Goal: Task Accomplishment & Management: Complete application form

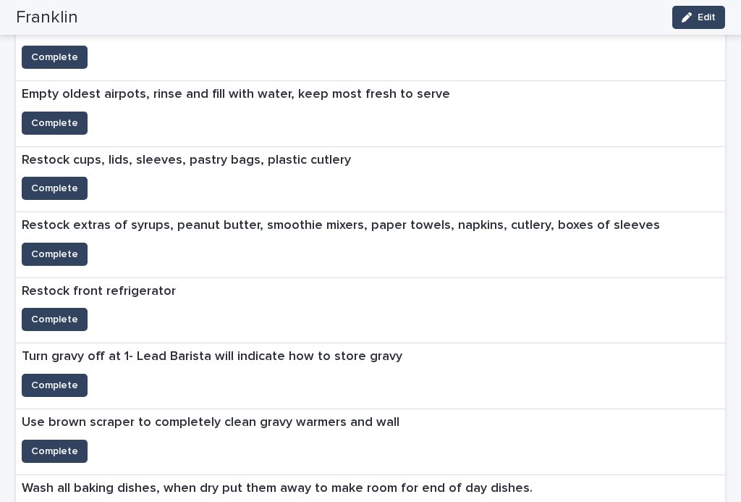
scroll to position [632, 0]
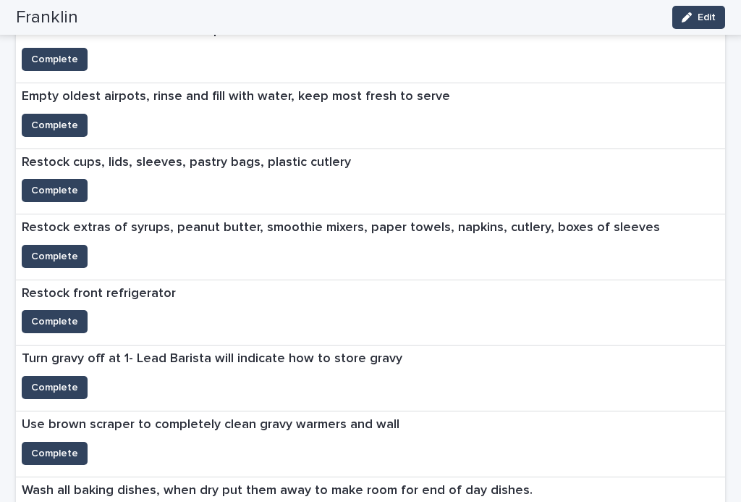
click at [43, 121] on span "Complete" at bounding box center [54, 125] width 47 height 14
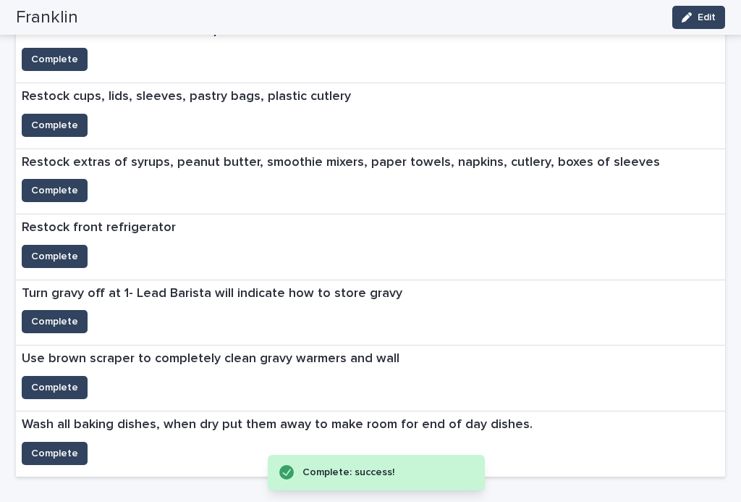
click at [43, 125] on span "Complete" at bounding box center [54, 125] width 47 height 14
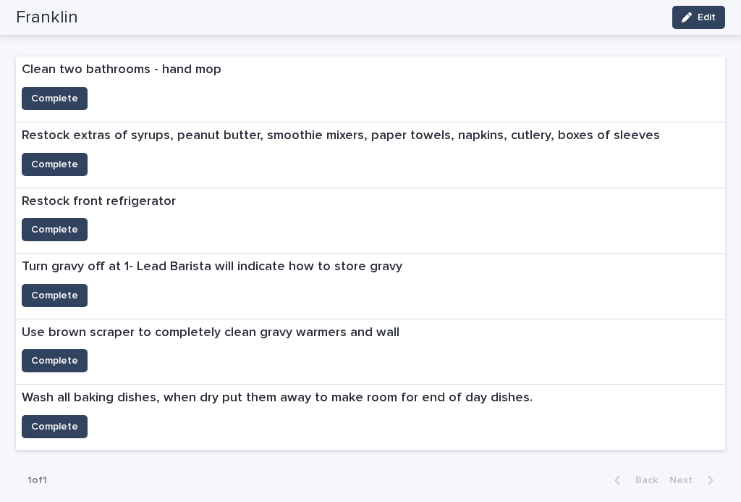
scroll to position [592, 0]
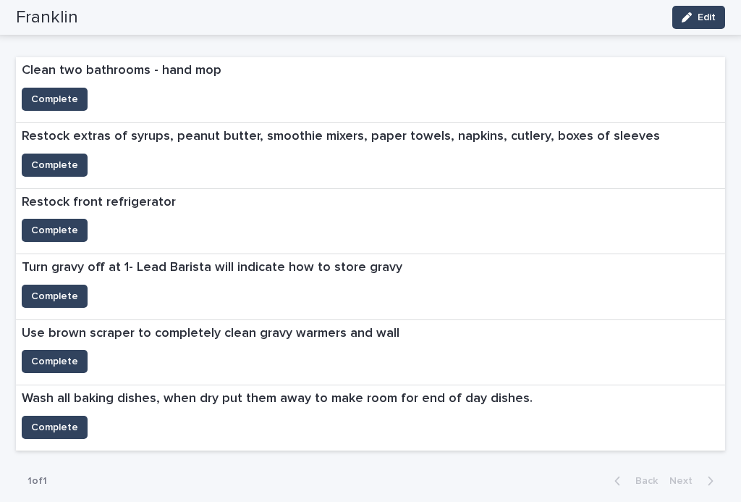
click at [50, 224] on span "Complete" at bounding box center [54, 230] width 47 height 14
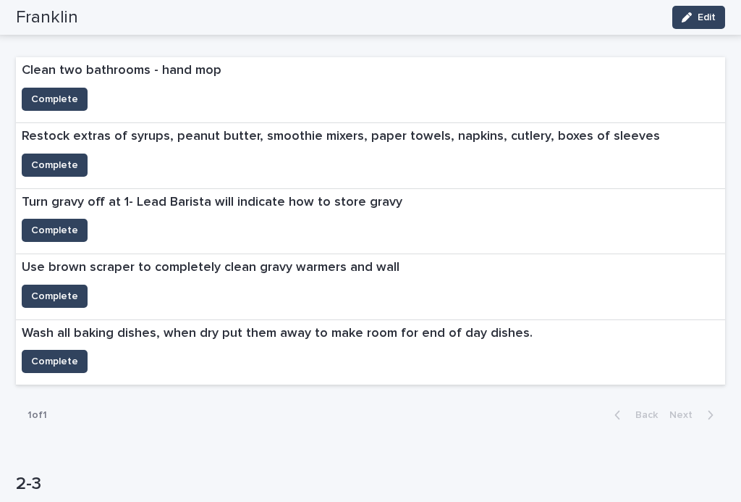
click at [75, 155] on button "Complete" at bounding box center [55, 165] width 66 height 23
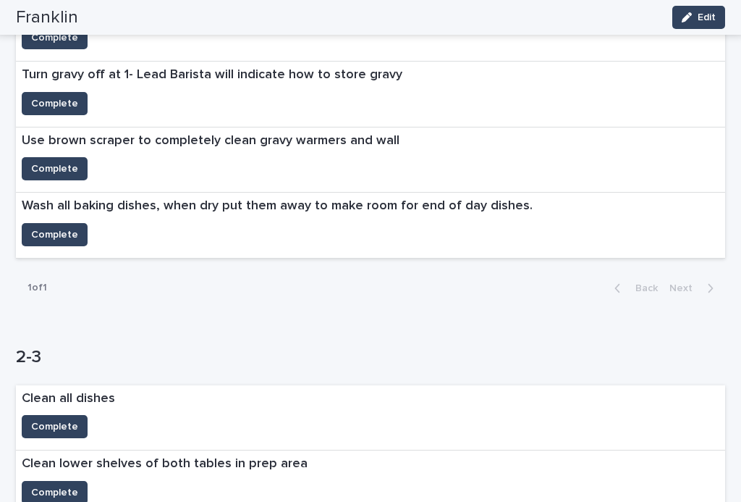
scroll to position [652, 0]
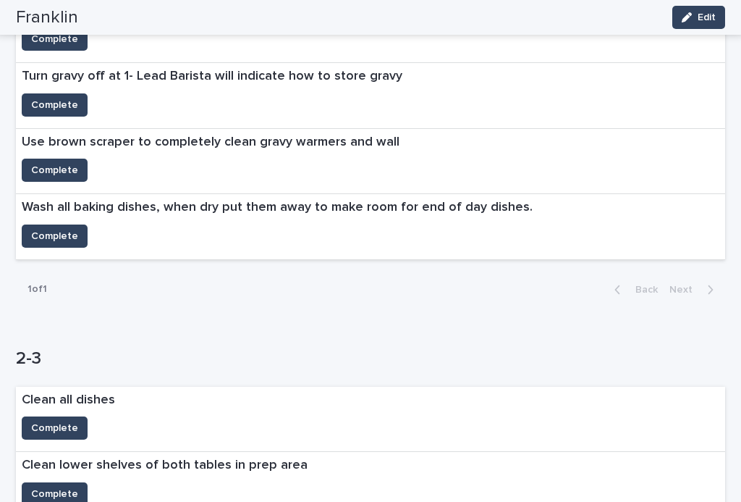
click at [41, 232] on span "Complete" at bounding box center [54, 236] width 47 height 14
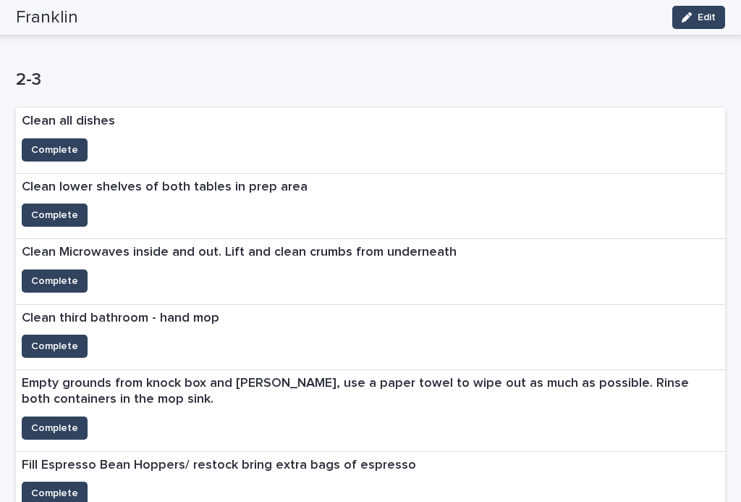
scroll to position [882, 0]
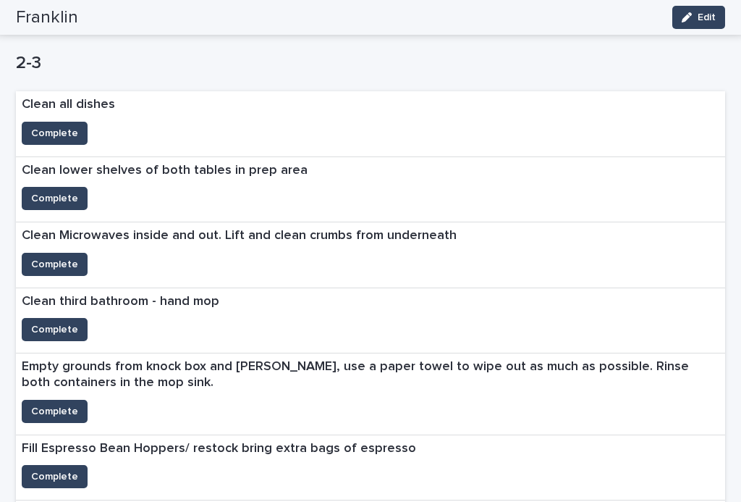
click at [64, 129] on span "Complete" at bounding box center [54, 133] width 47 height 14
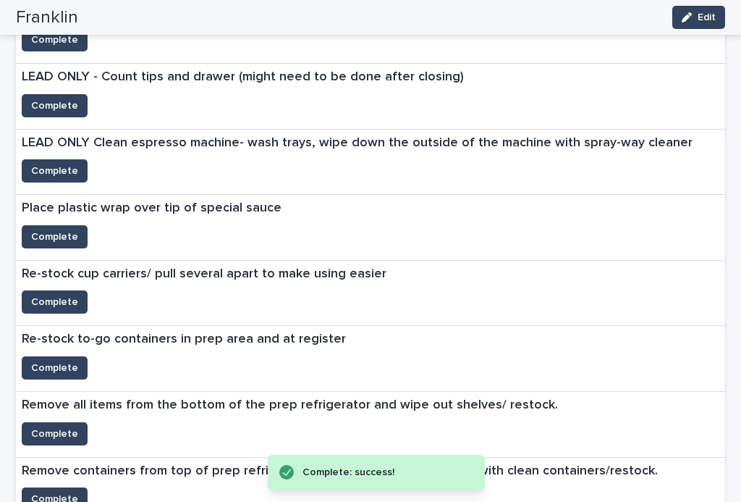
scroll to position [1326, 0]
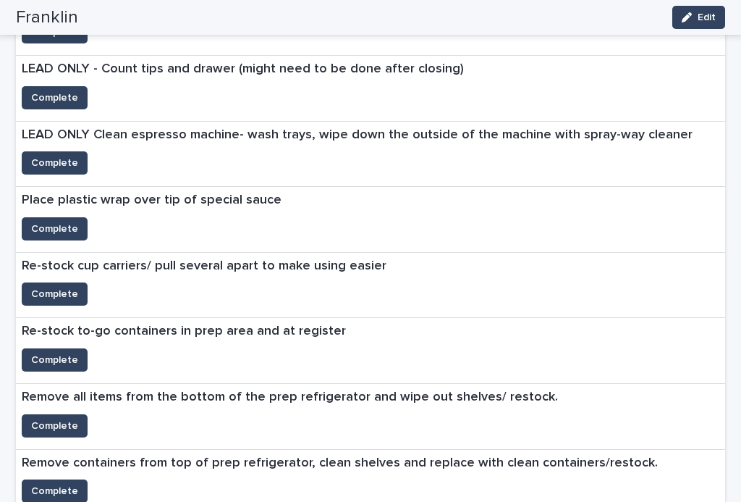
click at [69, 282] on button "Complete" at bounding box center [55, 293] width 66 height 23
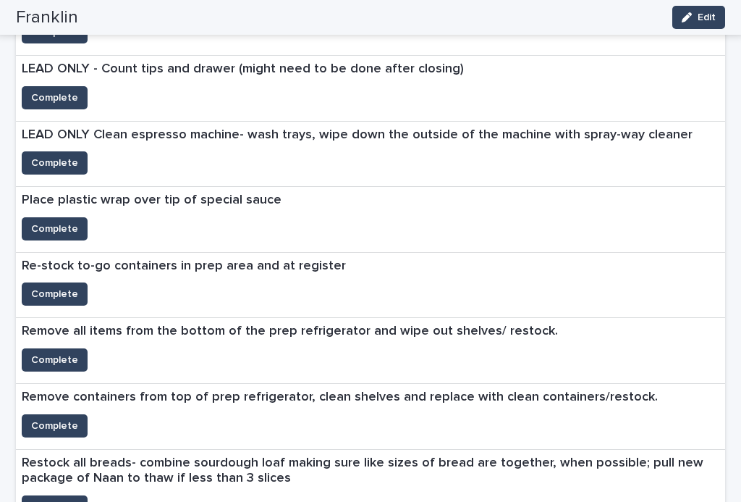
click at [54, 287] on span "Complete" at bounding box center [54, 294] width 47 height 14
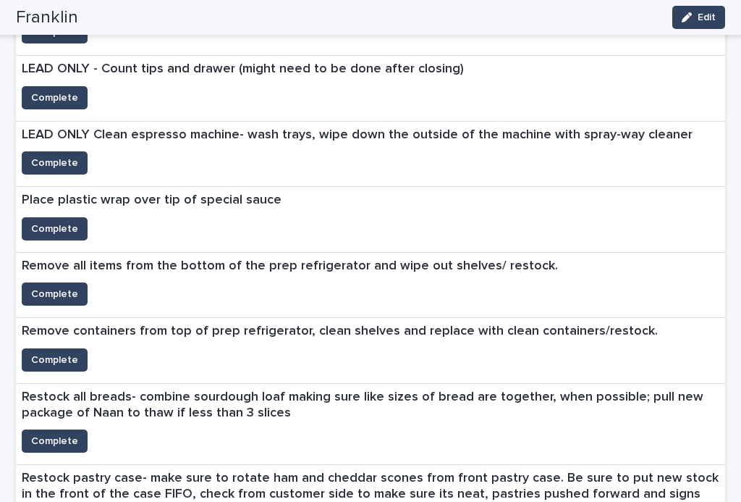
click at [47, 282] on button "Complete" at bounding box center [55, 293] width 66 height 23
click at [47, 355] on span "Complete" at bounding box center [54, 360] width 47 height 14
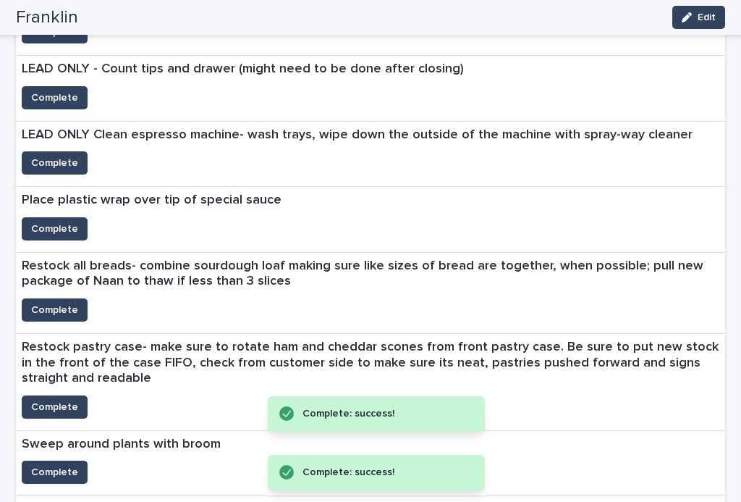
click at [57, 298] on button "Complete" at bounding box center [55, 309] width 66 height 23
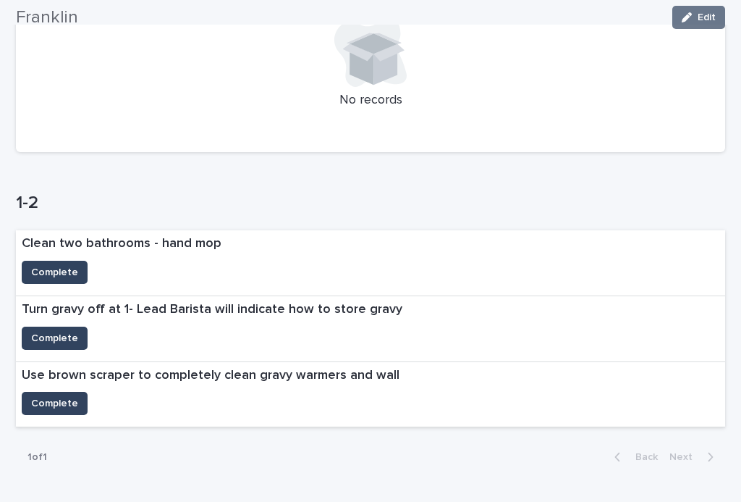
scroll to position [451, 0]
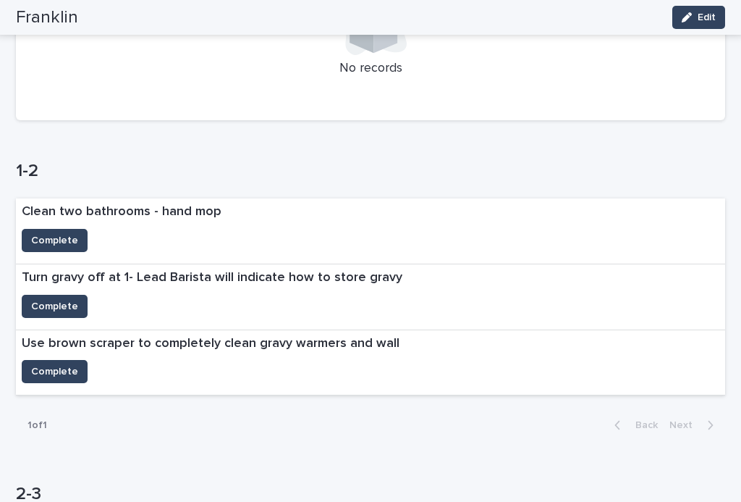
click at [73, 242] on span "Complete" at bounding box center [54, 240] width 47 height 14
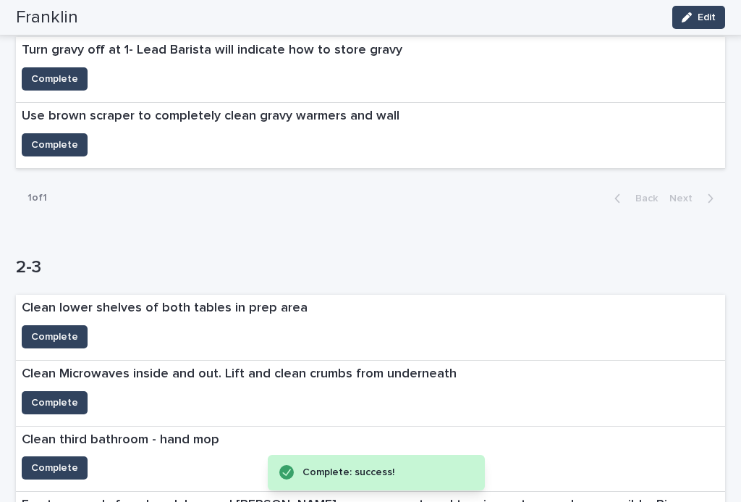
scroll to position [613, 0]
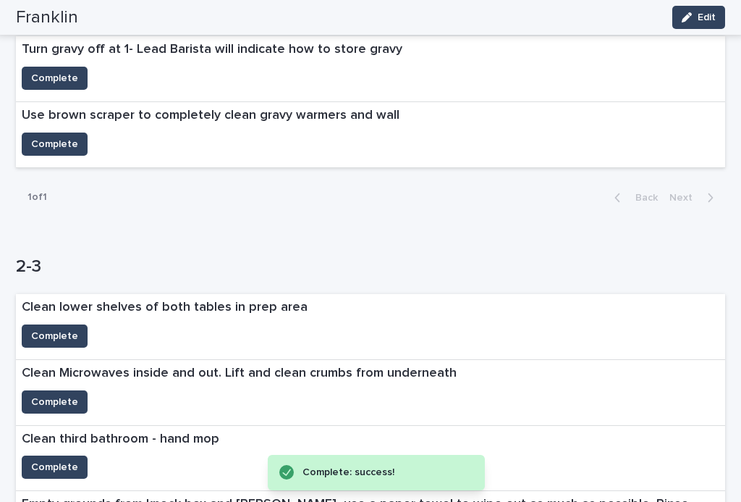
click at [35, 335] on span "Complete" at bounding box center [54, 336] width 47 height 14
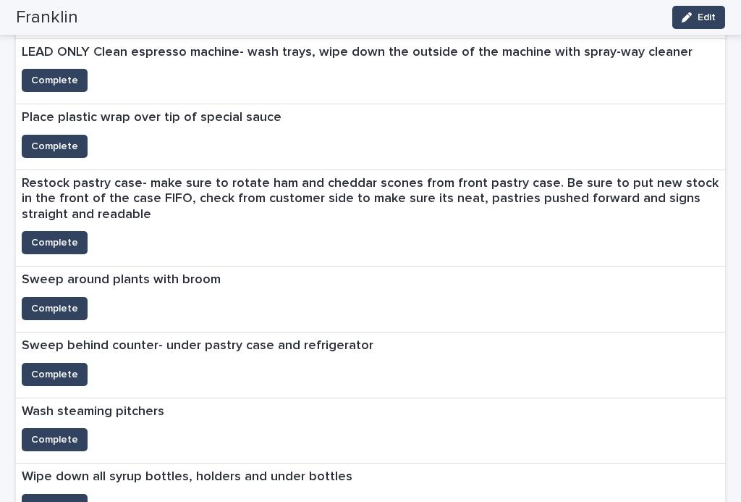
scroll to position [1290, 0]
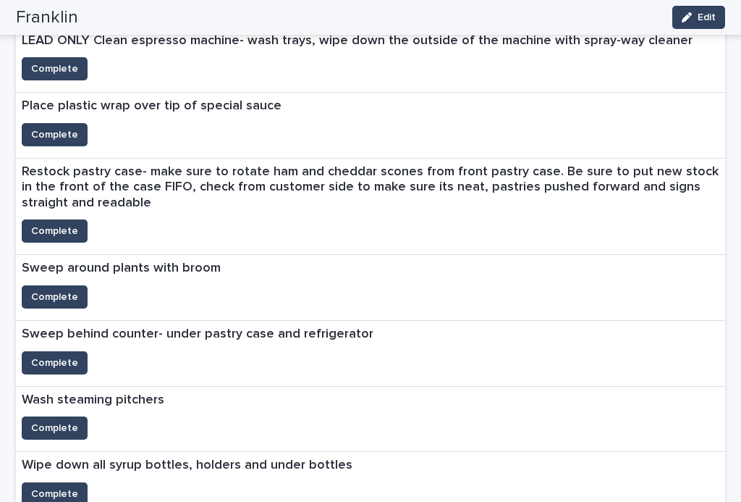
click at [46, 290] on span "Complete" at bounding box center [54, 297] width 47 height 14
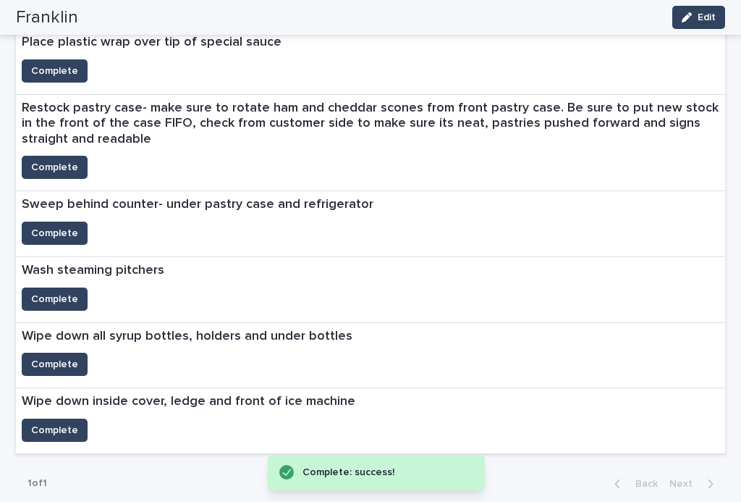
scroll to position [1353, 0]
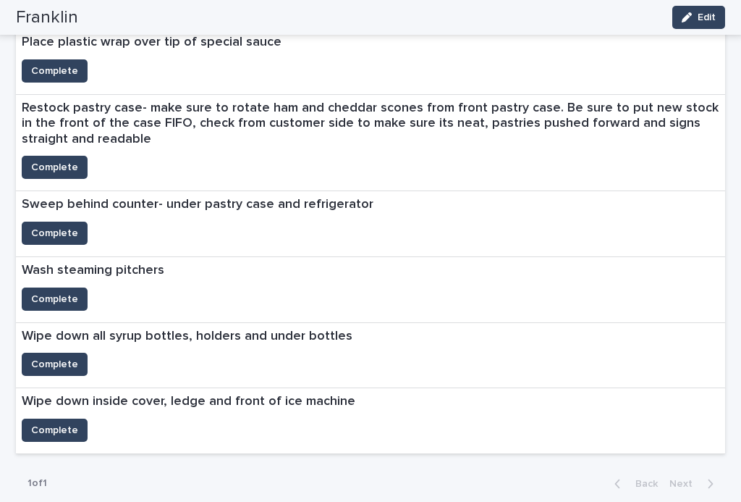
click at [44, 357] on span "Complete" at bounding box center [54, 364] width 47 height 14
click at [63, 425] on span "Complete" at bounding box center [54, 430] width 47 height 14
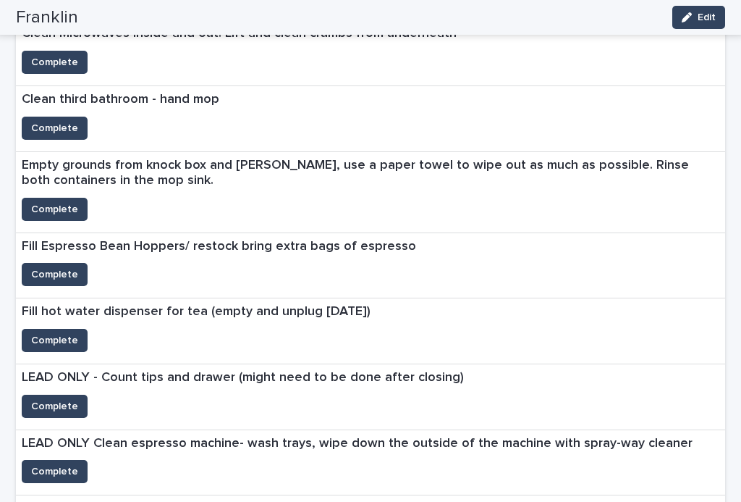
scroll to position [858, 0]
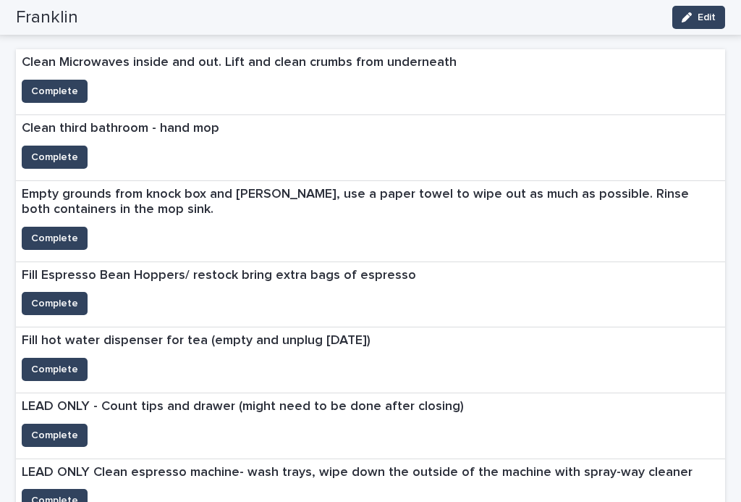
click at [47, 296] on span "Complete" at bounding box center [54, 303] width 47 height 14
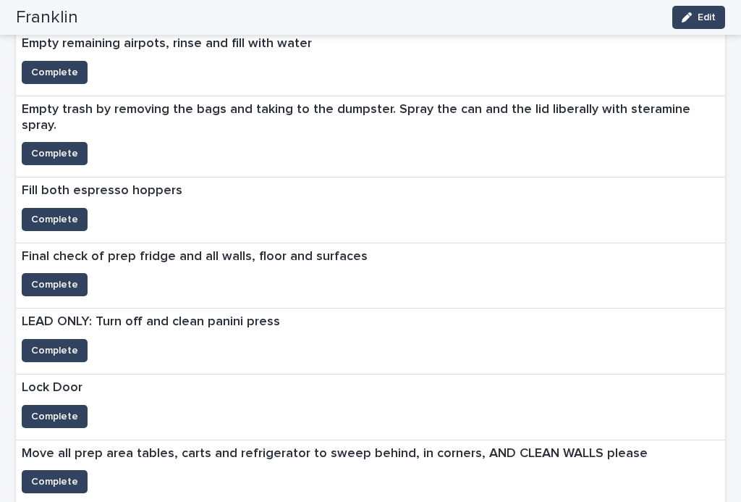
scroll to position [1997, 0]
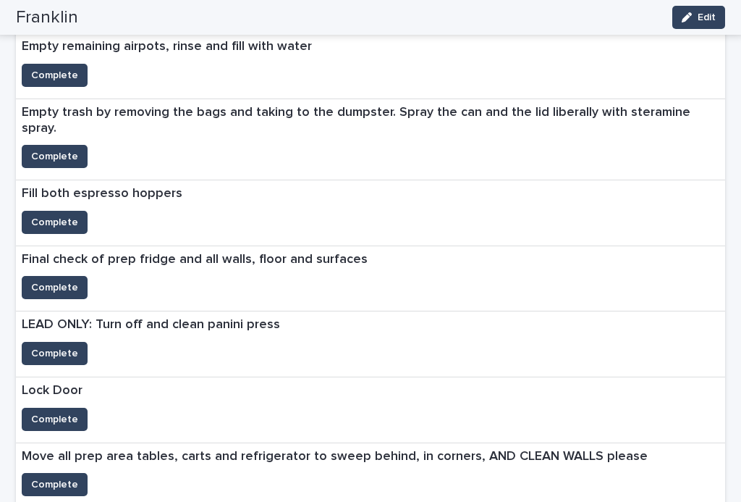
click at [42, 215] on span "Complete" at bounding box center [54, 222] width 47 height 14
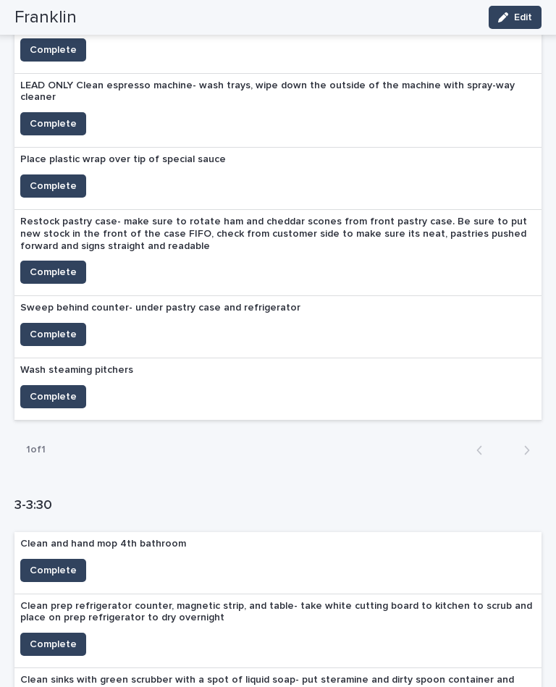
scroll to position [1110, 0]
click at [51, 327] on span "Complete" at bounding box center [53, 334] width 47 height 14
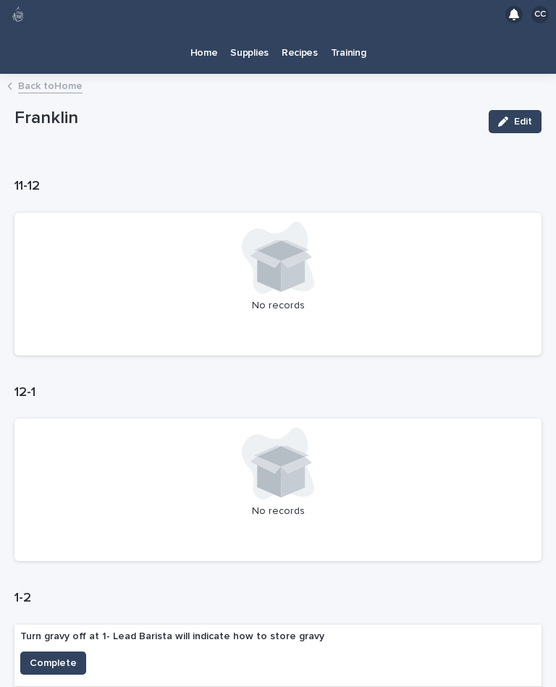
scroll to position [0, 0]
click at [196, 52] on p "Home" at bounding box center [204, 44] width 28 height 30
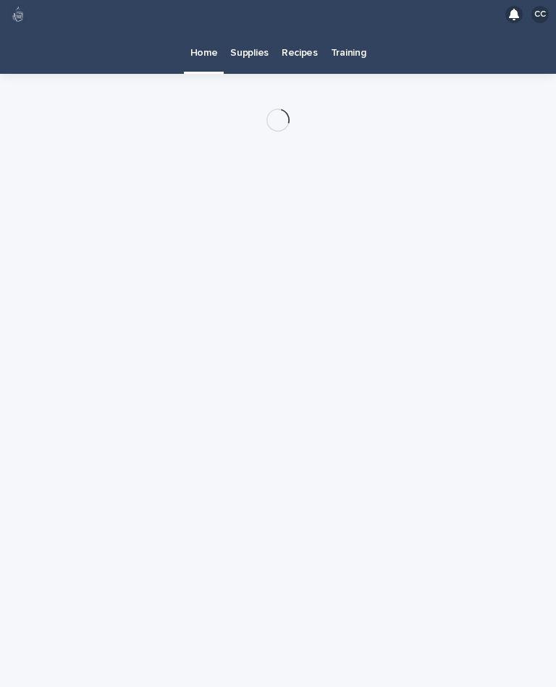
scroll to position [26, 0]
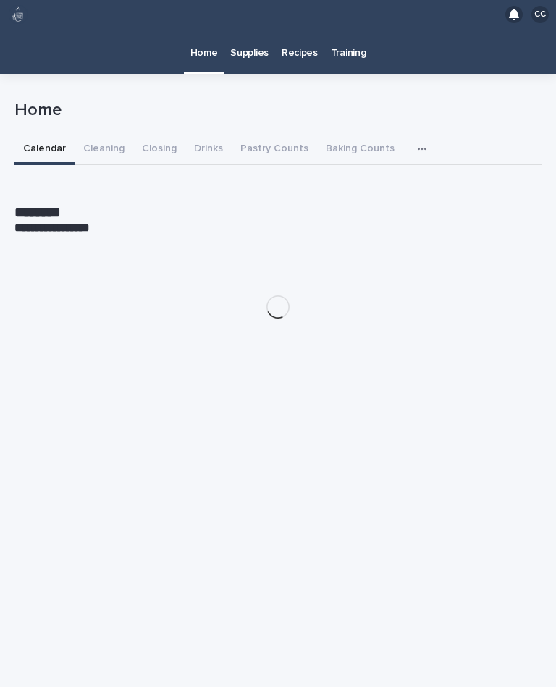
click at [109, 135] on button "Cleaning" at bounding box center [104, 150] width 59 height 30
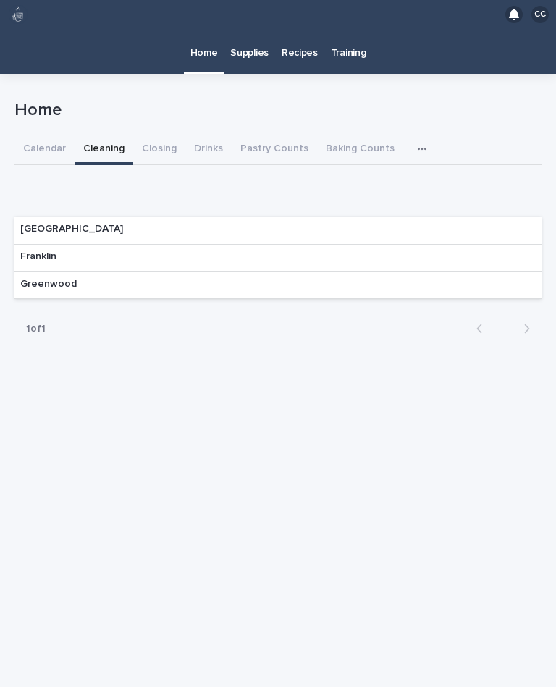
click at [93, 245] on div "Franklin" at bounding box center [277, 259] width 527 height 28
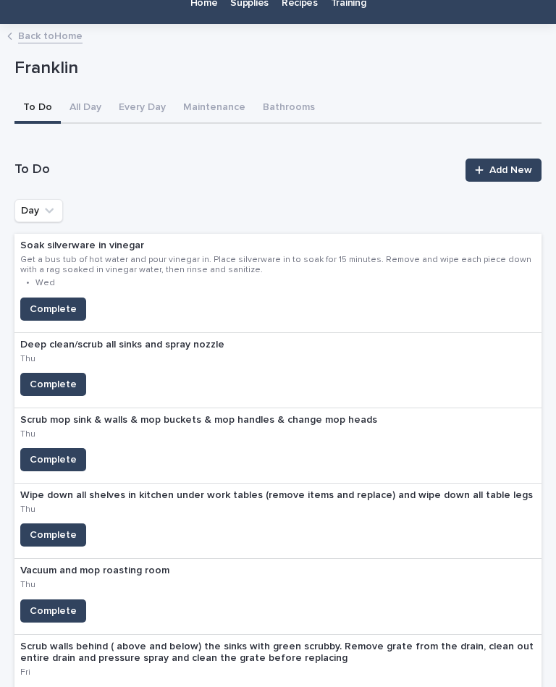
scroll to position [51, 0]
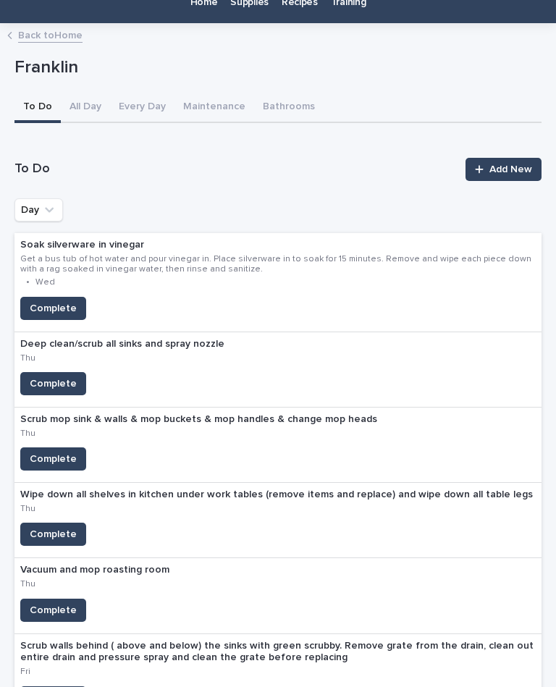
click at [65, 301] on span "Complete" at bounding box center [53, 308] width 47 height 14
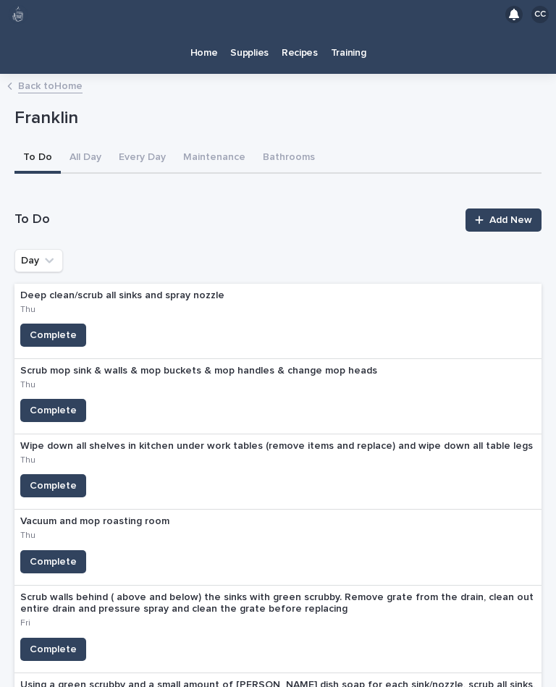
scroll to position [0, 0]
click at [24, 77] on link "Back to Home" at bounding box center [50, 85] width 64 height 17
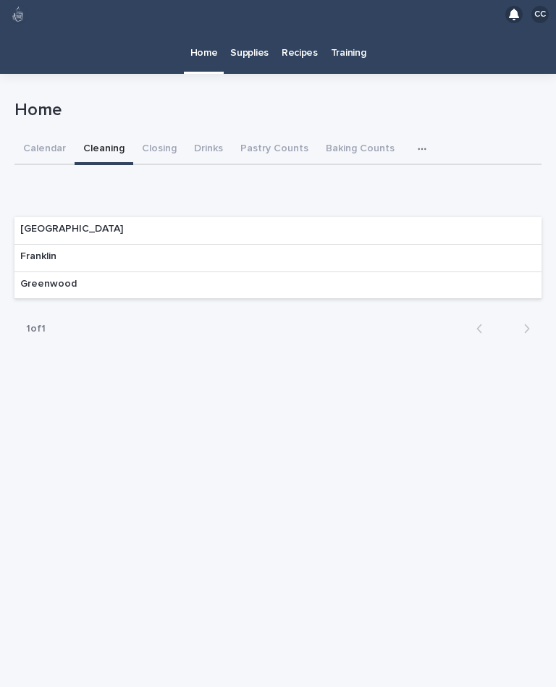
click at [153, 135] on button "Closing" at bounding box center [159, 150] width 52 height 30
click at [501, 245] on div "Franklin" at bounding box center [277, 259] width 527 height 28
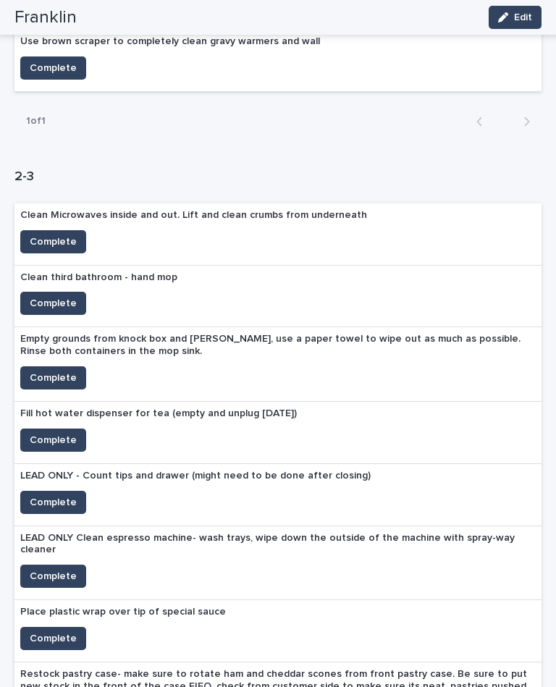
scroll to position [649, 0]
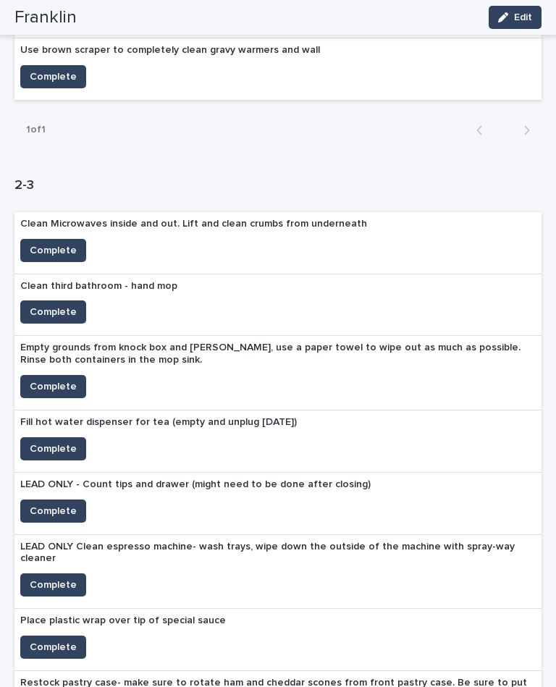
click at [50, 300] on button "Complete" at bounding box center [53, 311] width 66 height 23
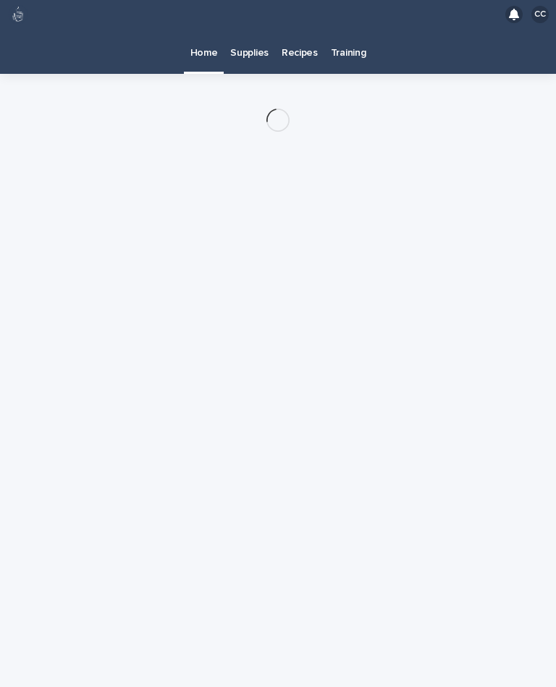
scroll to position [26, 0]
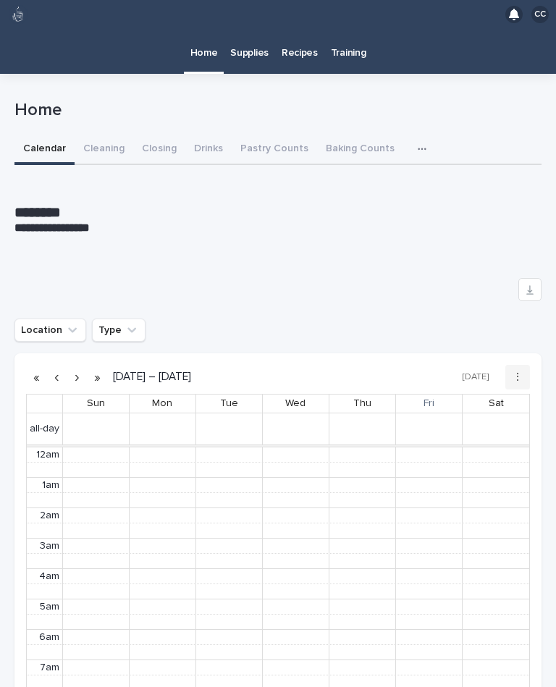
scroll to position [183, 0]
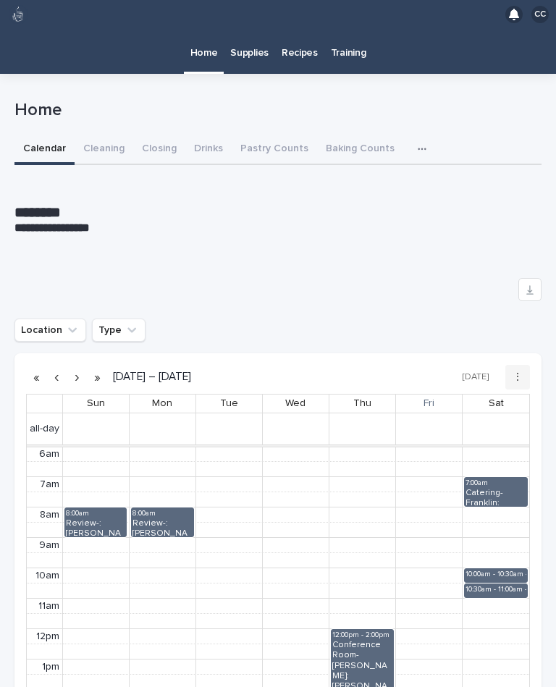
click at [185, 135] on button "Drinks" at bounding box center [208, 150] width 46 height 30
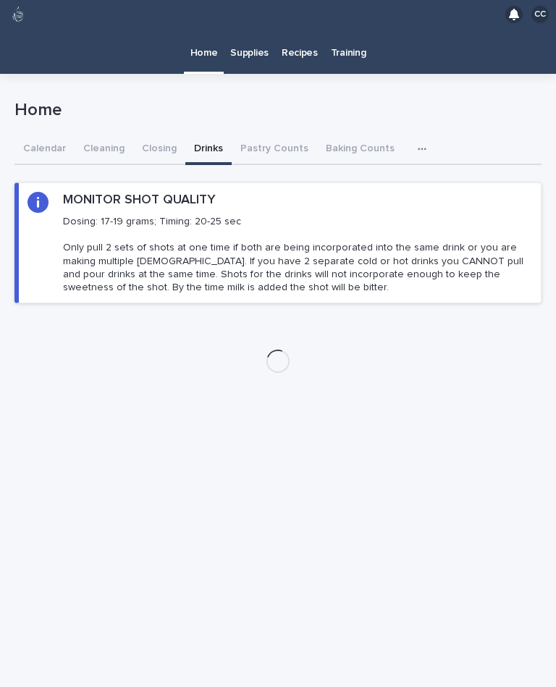
click at [138, 135] on button "Closing" at bounding box center [159, 150] width 52 height 30
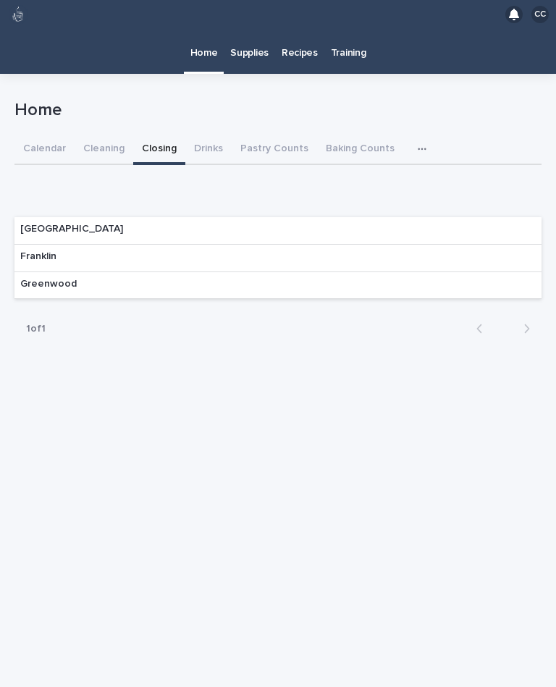
click at [290, 245] on div "Franklin" at bounding box center [277, 259] width 527 height 28
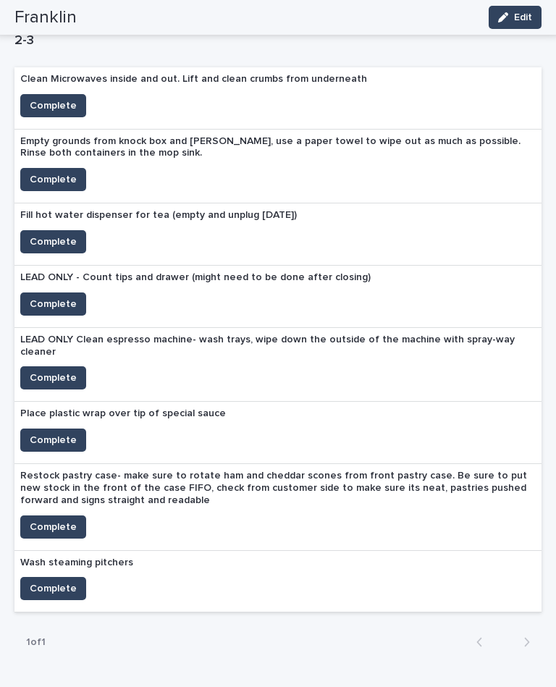
scroll to position [794, 0]
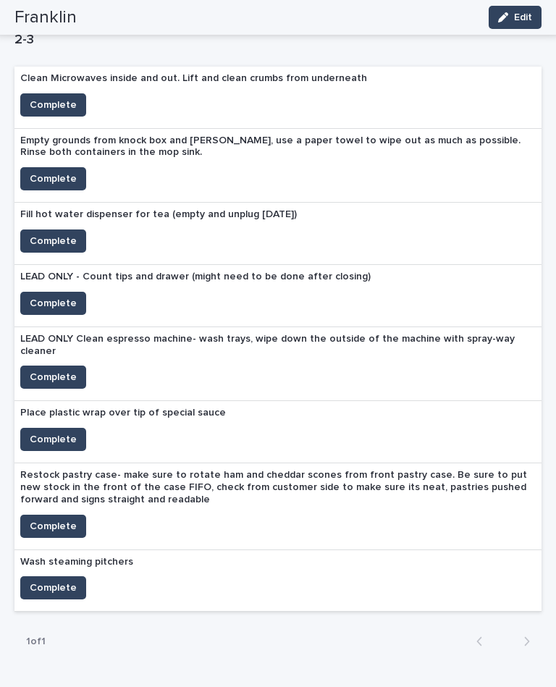
click at [70, 515] on button "Complete" at bounding box center [53, 526] width 66 height 23
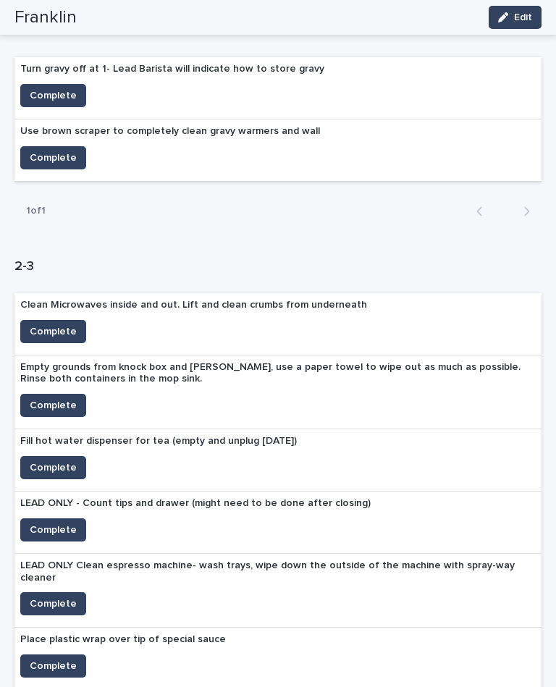
scroll to position [614, 0]
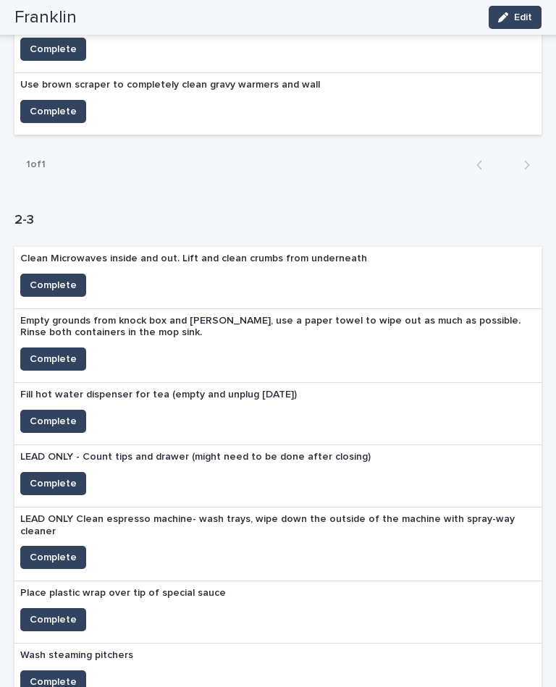
click at [51, 414] on span "Complete" at bounding box center [53, 421] width 47 height 14
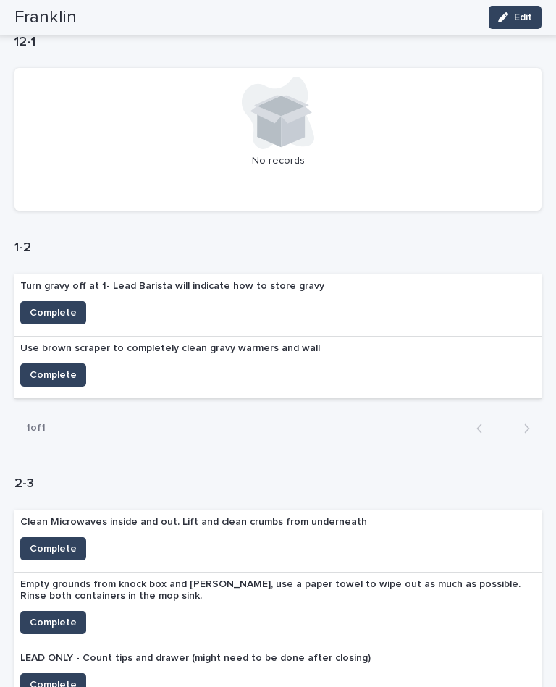
scroll to position [350, 0]
click at [49, 306] on span "Complete" at bounding box center [53, 313] width 47 height 14
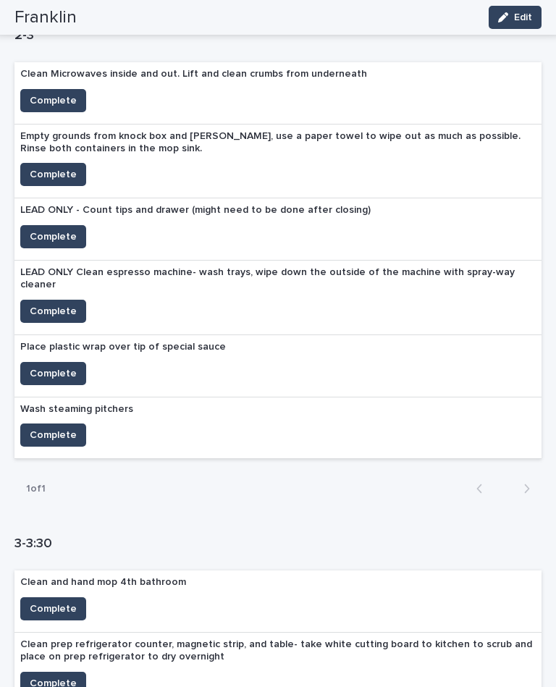
scroll to position [744, 0]
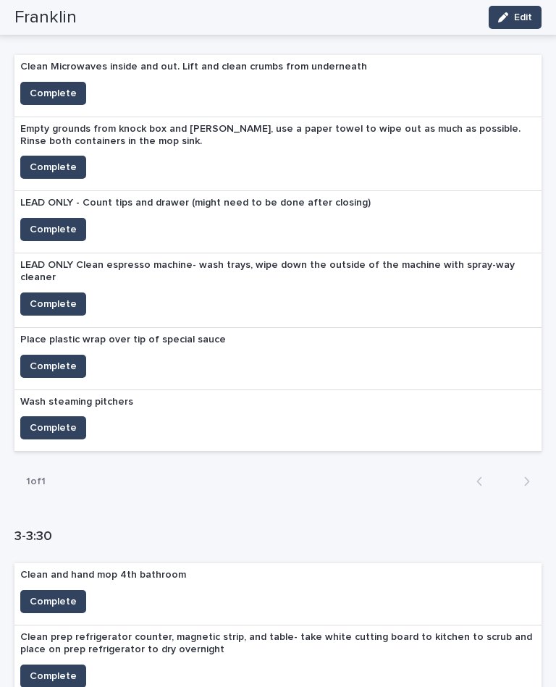
click at [64, 421] on span "Complete" at bounding box center [53, 428] width 47 height 14
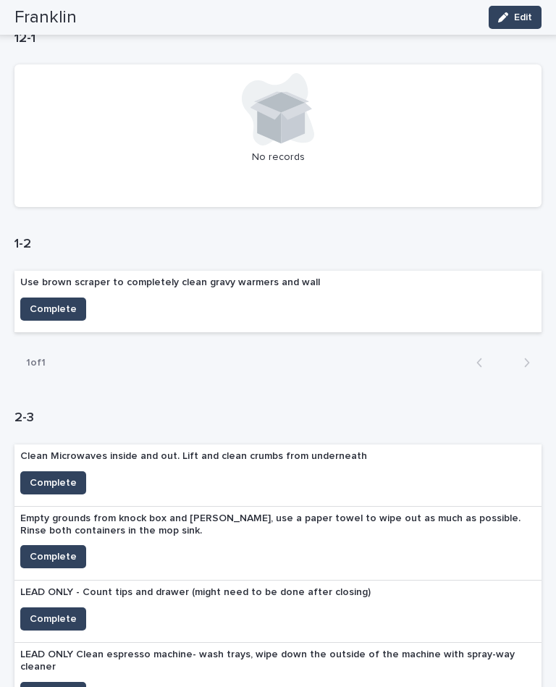
scroll to position [356, 0]
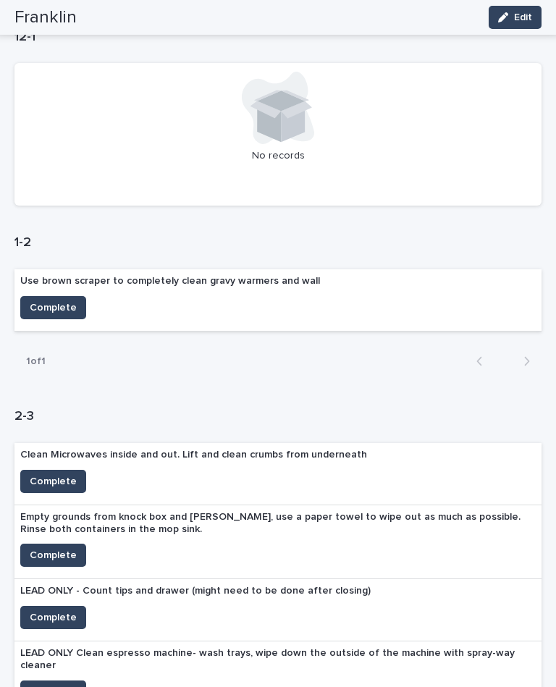
click at [52, 300] on span "Complete" at bounding box center [53, 307] width 47 height 14
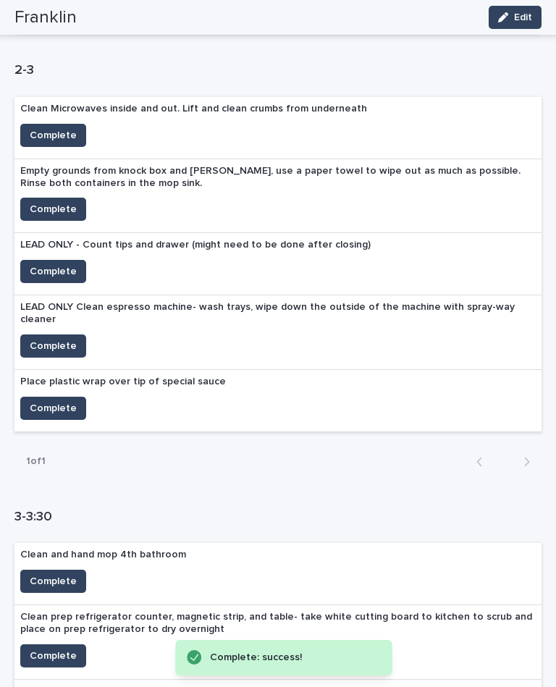
scroll to position [735, 0]
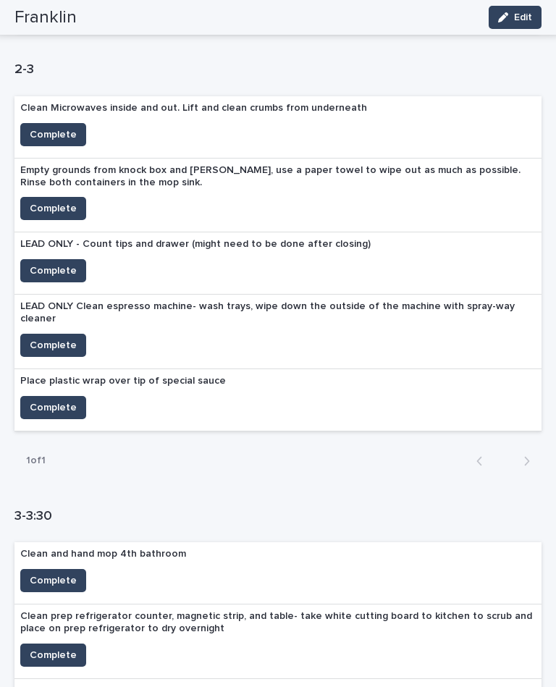
click at [72, 400] on span "Complete" at bounding box center [53, 407] width 47 height 14
click at [61, 201] on span "Complete" at bounding box center [53, 208] width 47 height 14
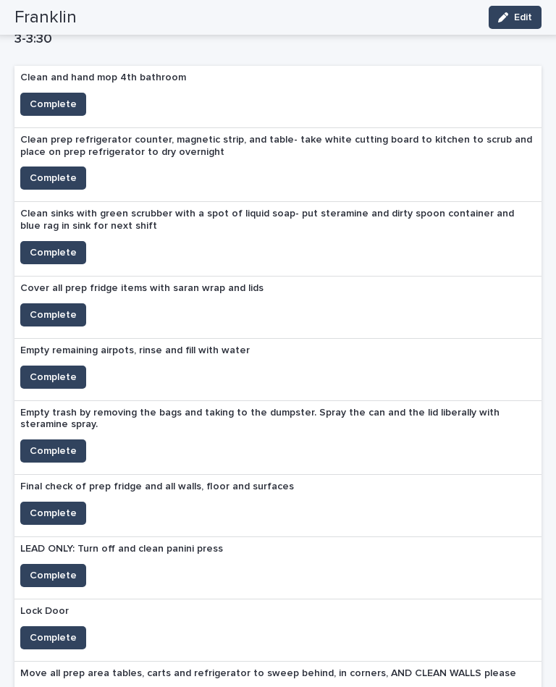
scroll to position [1079, 0]
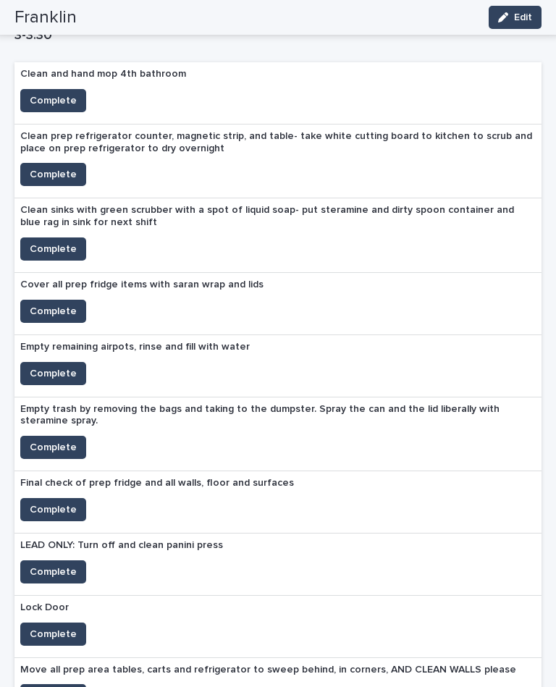
click at [48, 304] on span "Complete" at bounding box center [53, 311] width 47 height 14
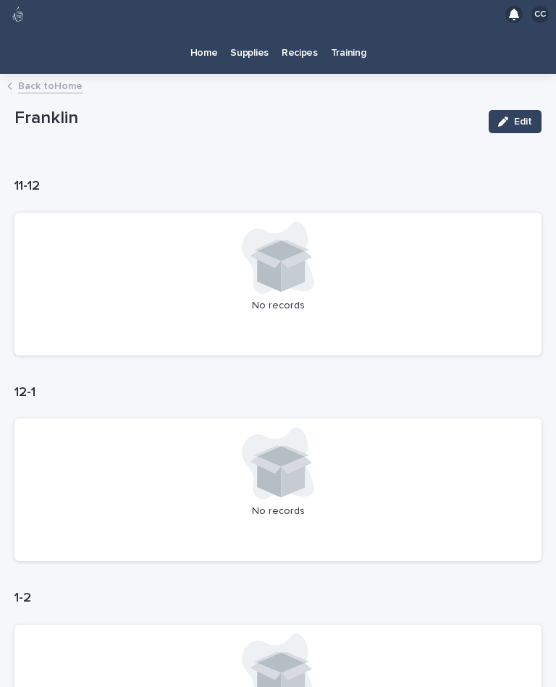
scroll to position [0, 0]
click at [204, 29] on p "Home" at bounding box center [204, 44] width 28 height 30
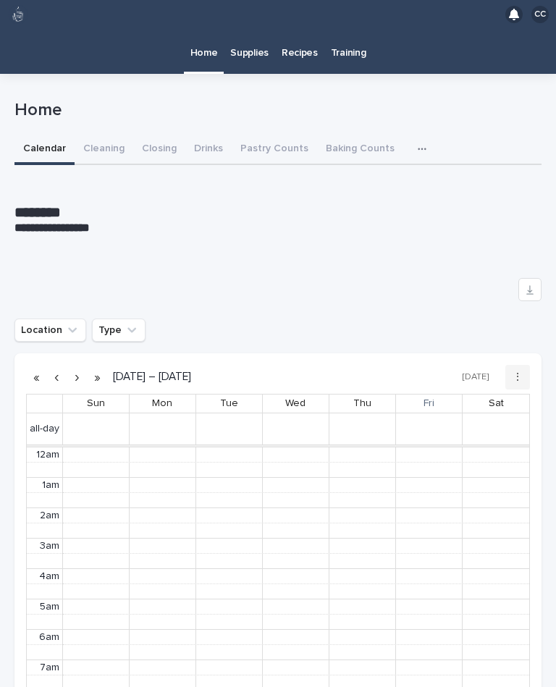
click at [207, 135] on button "Drinks" at bounding box center [208, 150] width 46 height 30
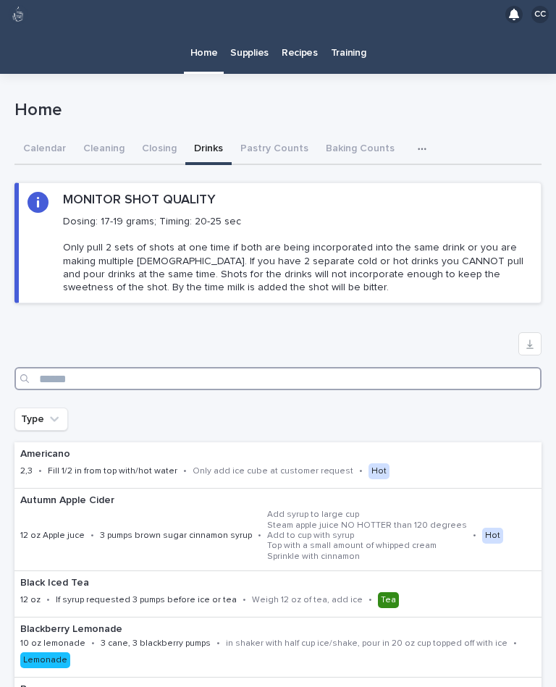
click at [387, 367] on input "Search" at bounding box center [277, 378] width 527 height 23
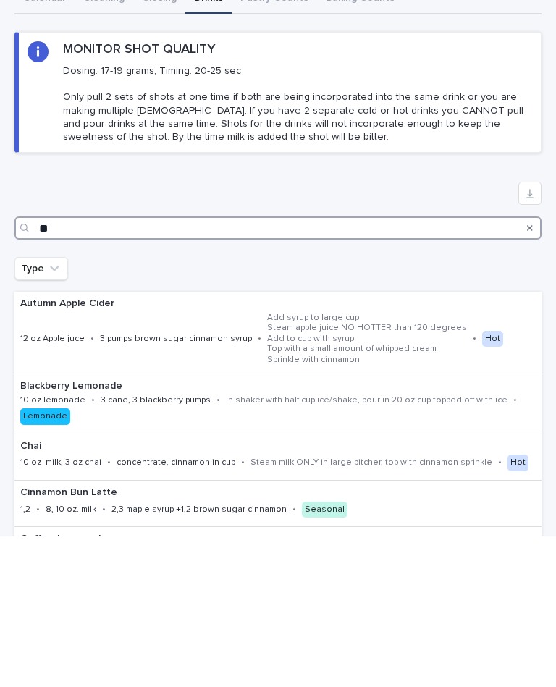
type input "*"
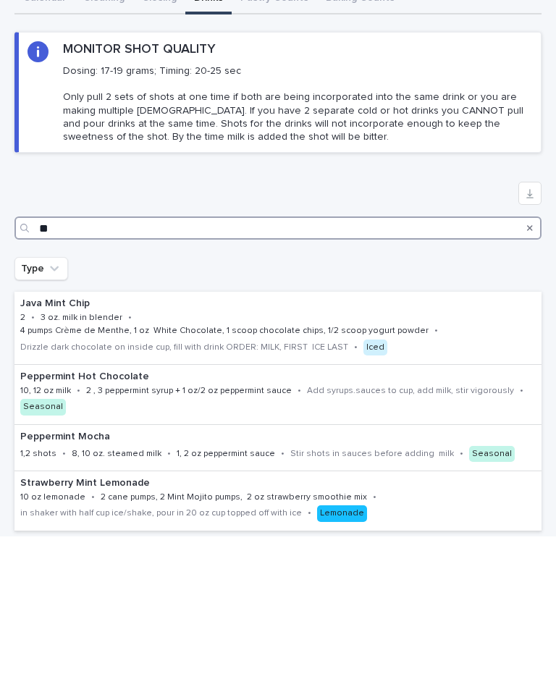
type input "*"
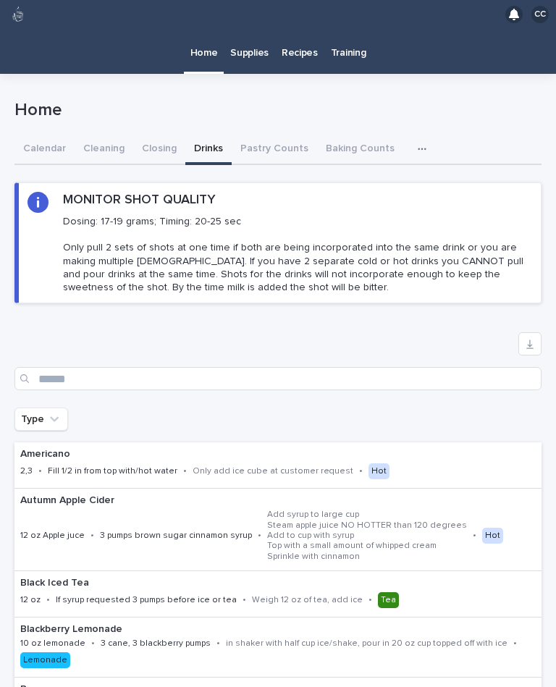
click at [214, 30] on p "Home" at bounding box center [204, 44] width 28 height 30
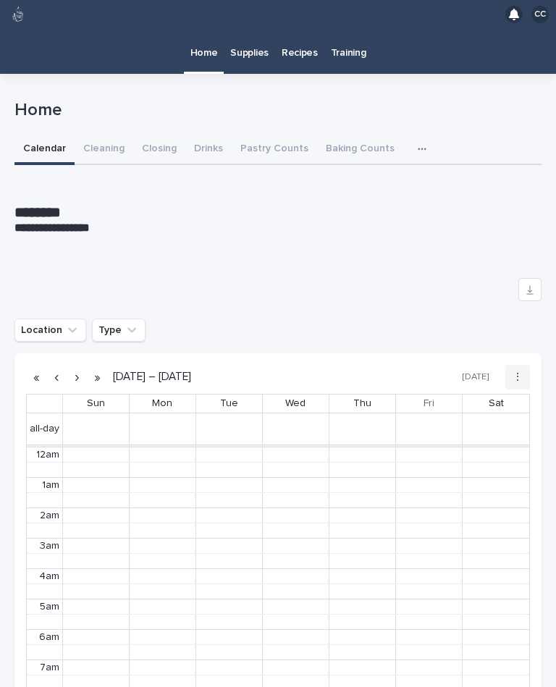
scroll to position [183, 0]
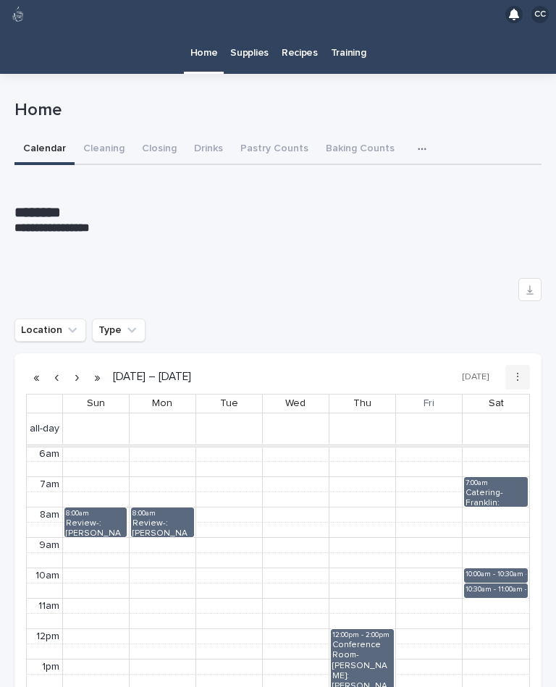
click at [150, 135] on button "Closing" at bounding box center [159, 150] width 52 height 30
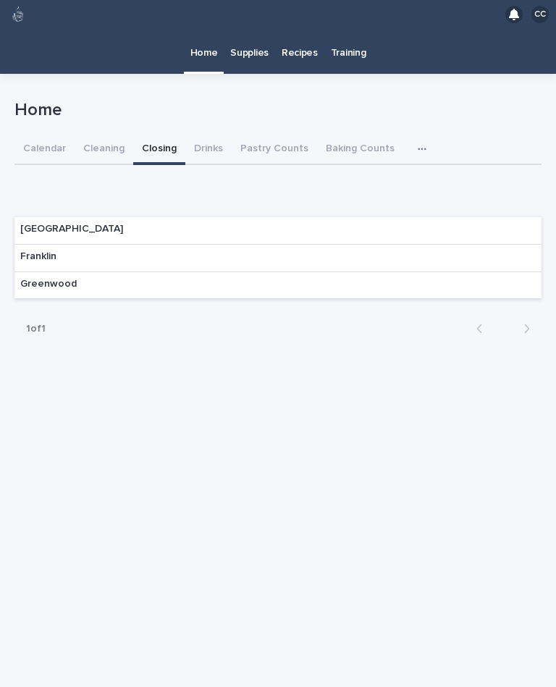
click at [478, 245] on div "Franklin" at bounding box center [277, 259] width 527 height 28
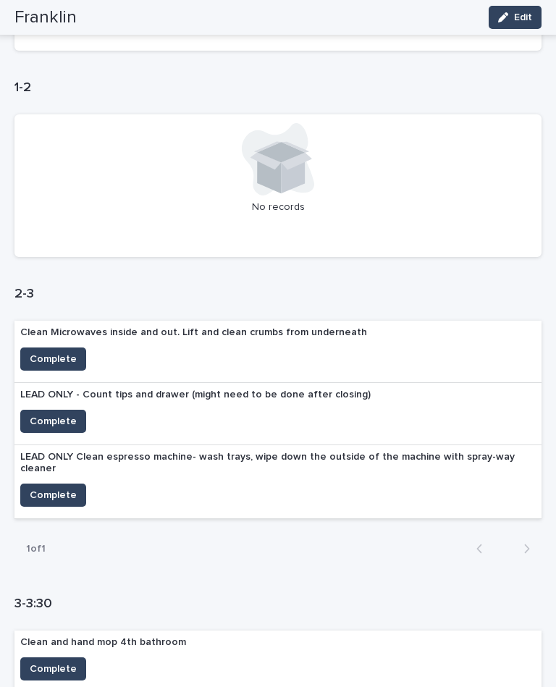
scroll to position [519, 0]
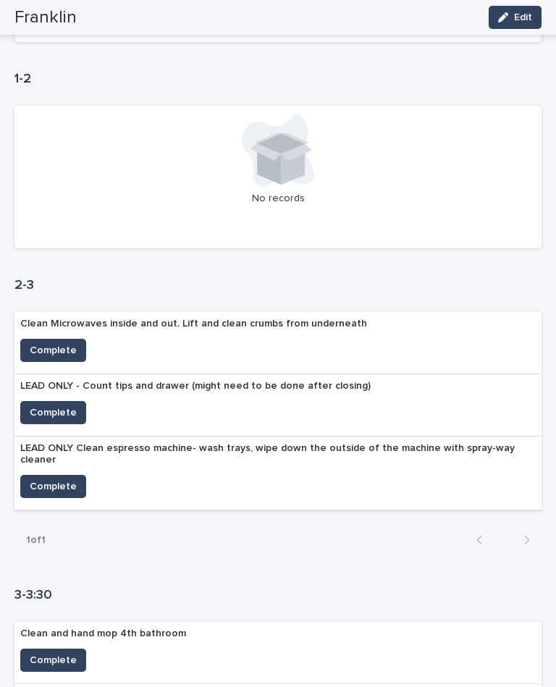
click at [61, 343] on span "Complete" at bounding box center [53, 350] width 47 height 14
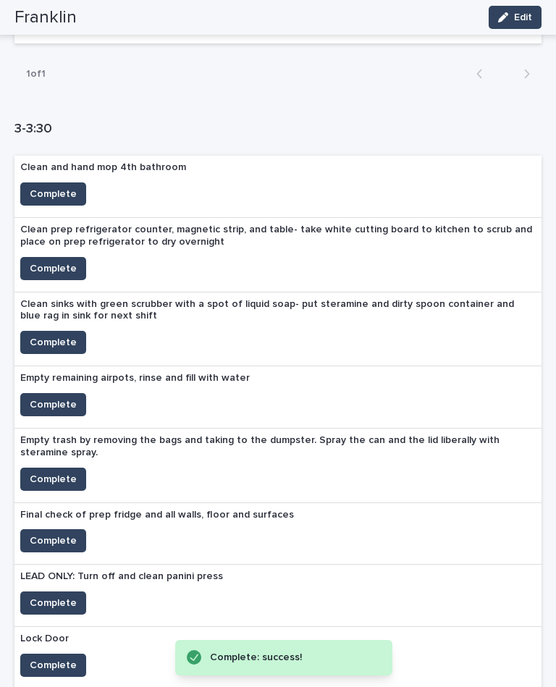
scroll to position [920, 0]
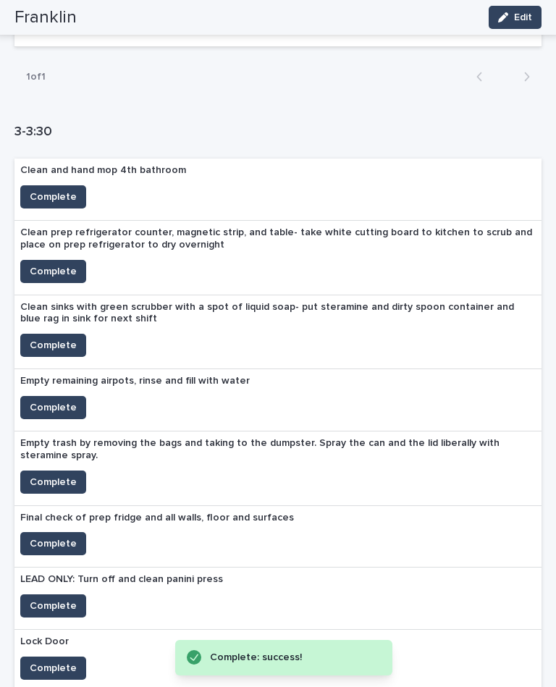
click at [54, 190] on span "Complete" at bounding box center [53, 197] width 47 height 14
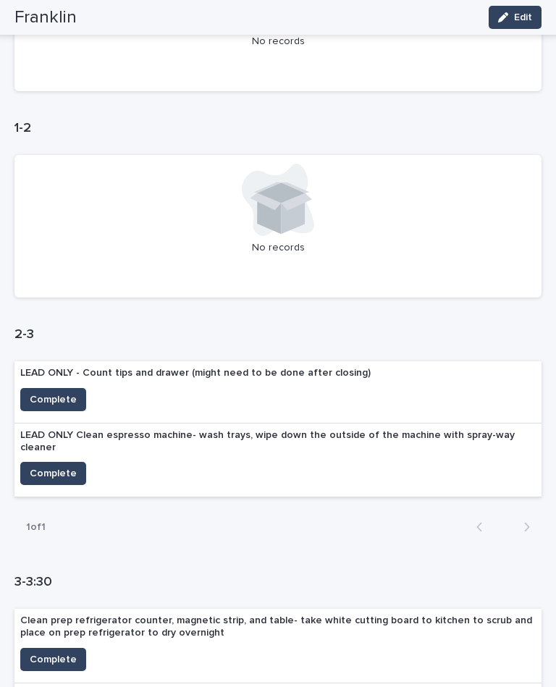
scroll to position [471, 0]
click at [61, 392] on span "Complete" at bounding box center [53, 399] width 47 height 14
click at [68, 466] on span "Complete" at bounding box center [53, 473] width 47 height 14
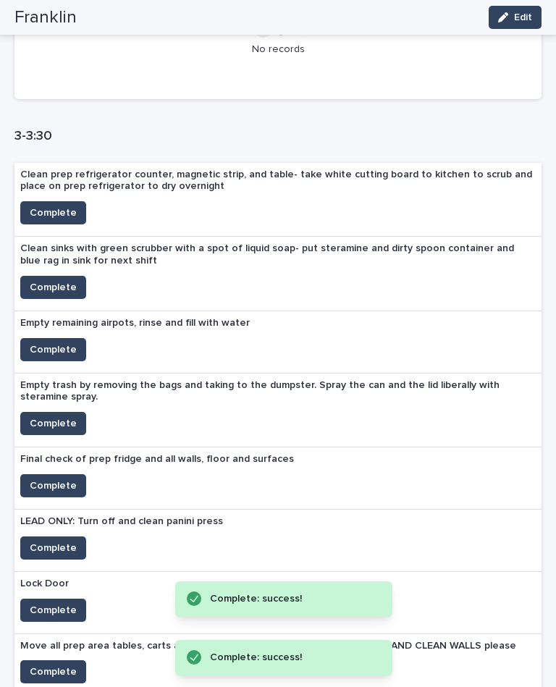
scroll to position [873, 0]
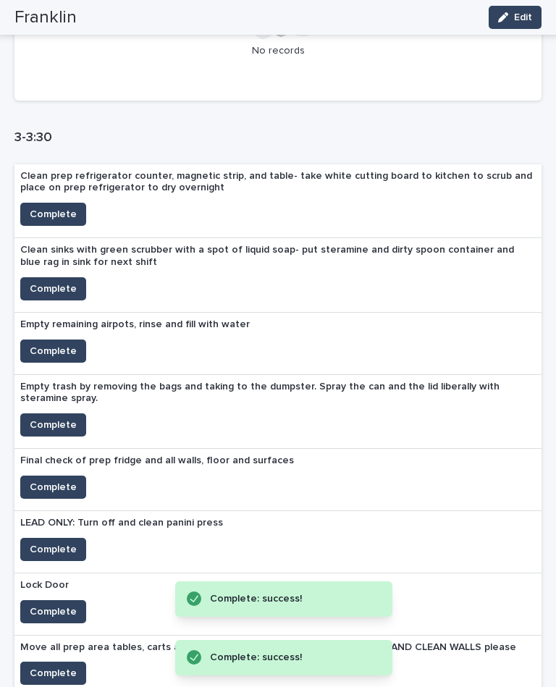
click at [59, 207] on span "Complete" at bounding box center [53, 214] width 47 height 14
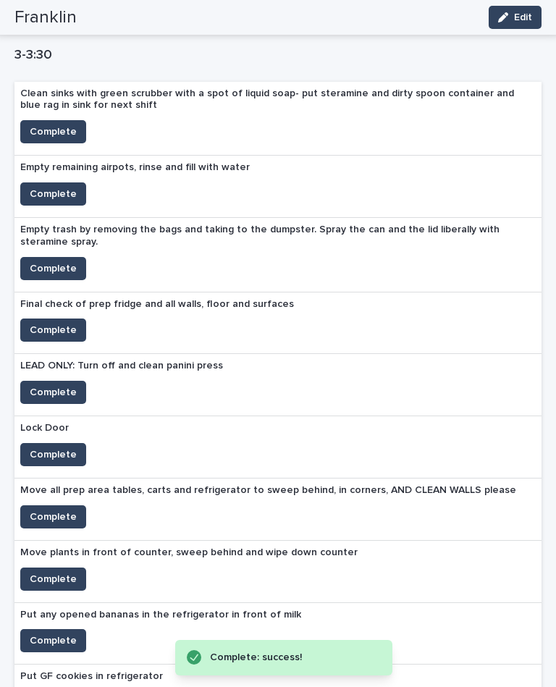
scroll to position [955, 0]
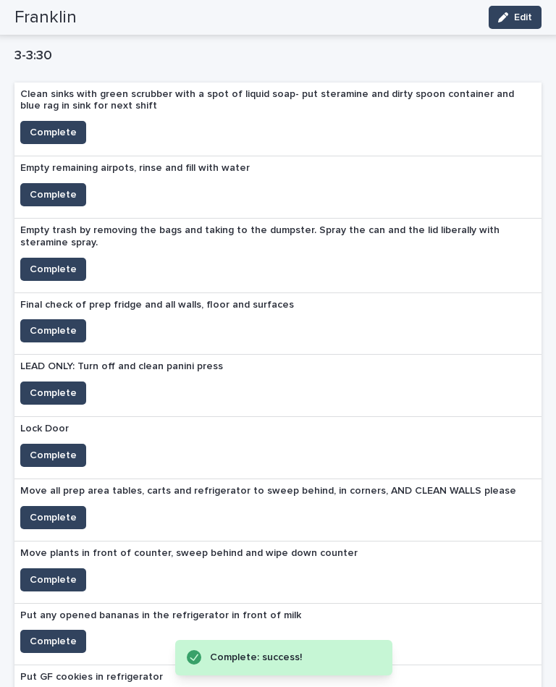
click at [67, 188] on span "Complete" at bounding box center [53, 195] width 47 height 14
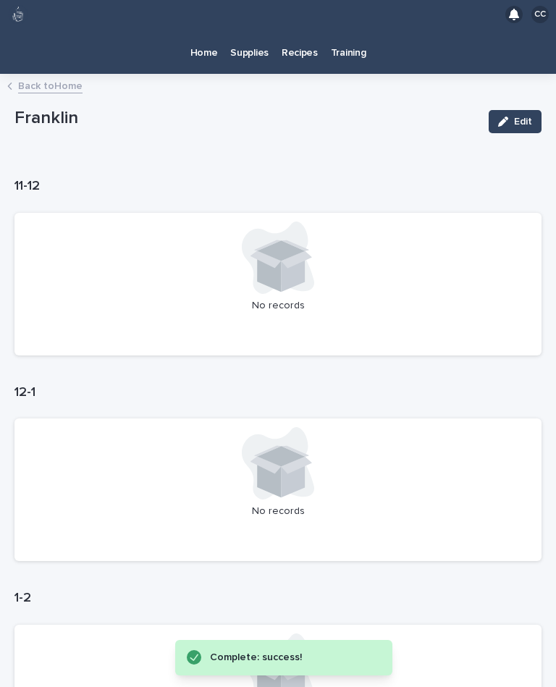
scroll to position [0, 0]
click at [197, 29] on p "Home" at bounding box center [204, 44] width 28 height 30
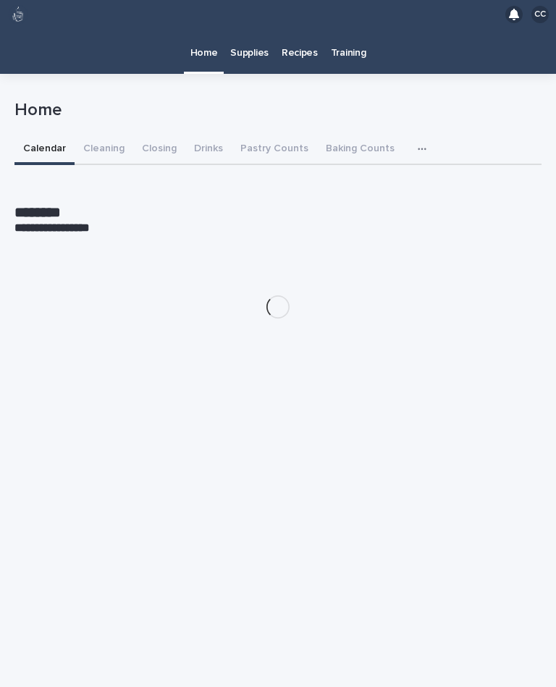
click at [115, 135] on button "Cleaning" at bounding box center [104, 150] width 59 height 30
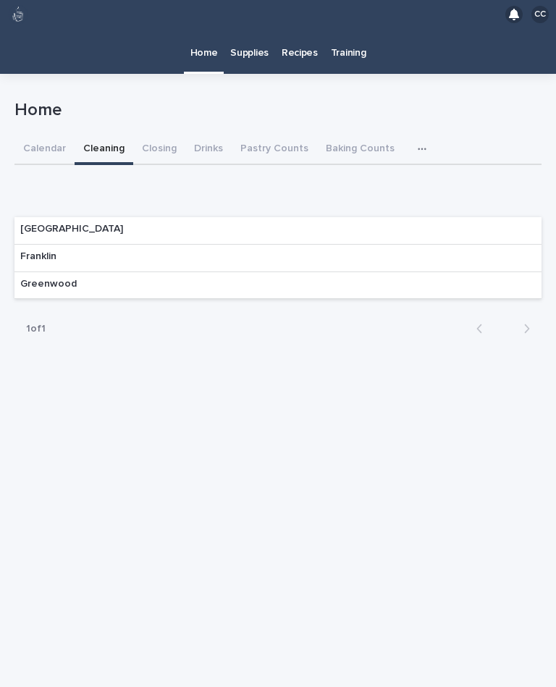
click at [525, 245] on div "Franklin" at bounding box center [277, 259] width 527 height 28
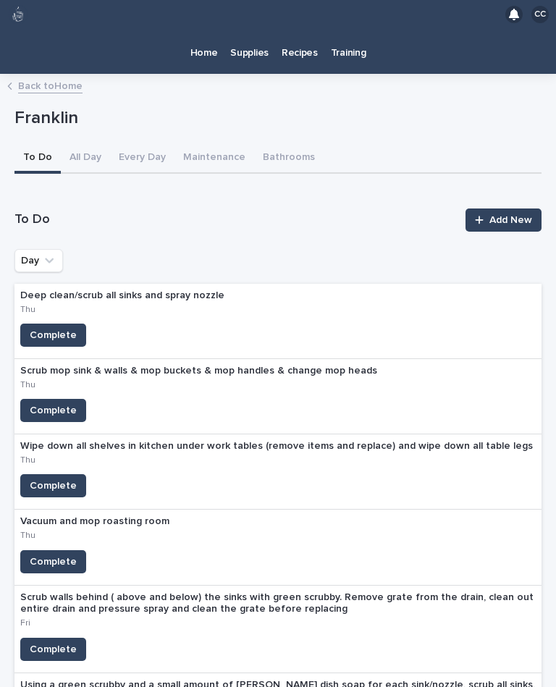
click at [209, 38] on link "Home" at bounding box center [204, 51] width 41 height 45
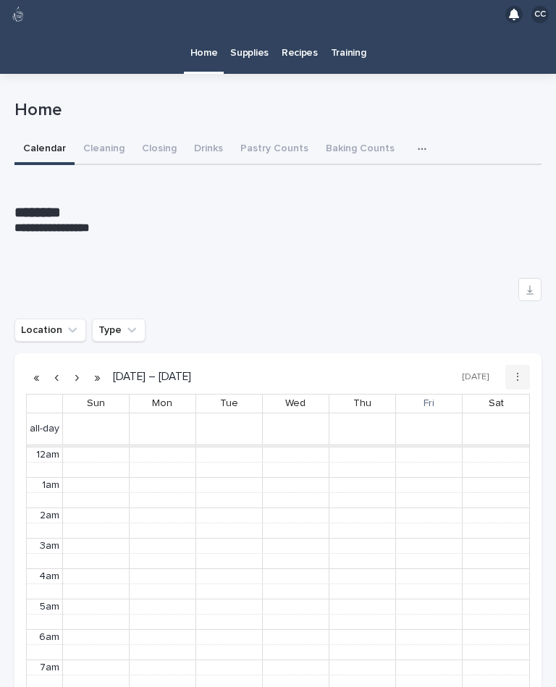
scroll to position [183, 0]
